Goal: Information Seeking & Learning: Learn about a topic

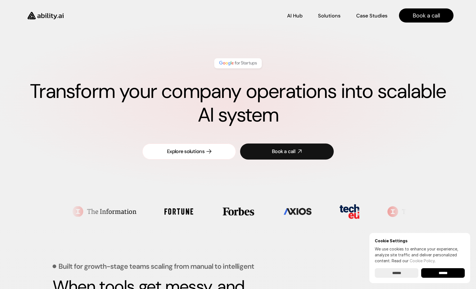
click at [197, 151] on div "Explore solutions" at bounding box center [185, 151] width 37 height 7
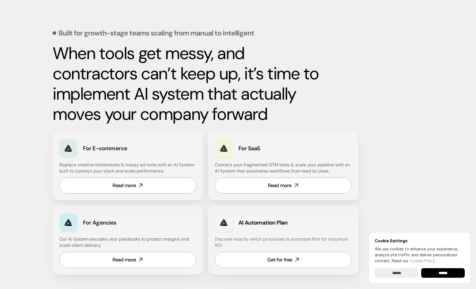
scroll to position [233, 0]
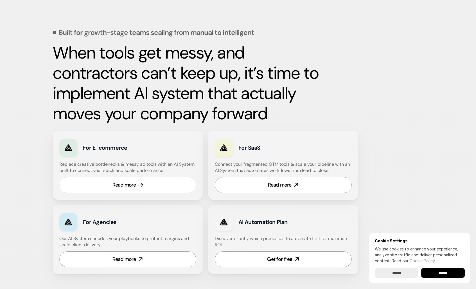
click at [153, 187] on link "Read more" at bounding box center [127, 185] width 137 height 16
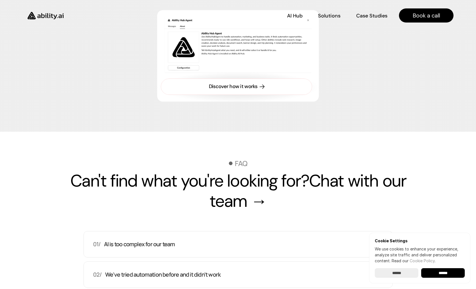
scroll to position [1985, 0]
click at [276, 95] on link "Discover how it works" at bounding box center [236, 87] width 151 height 16
